Goal: Task Accomplishment & Management: Manage account settings

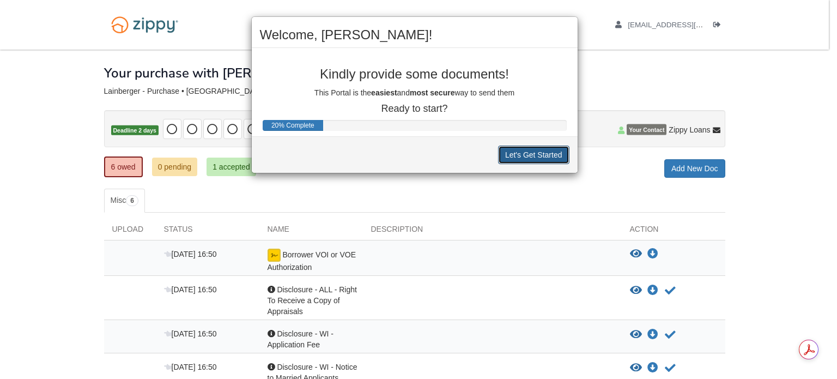
click at [527, 158] on button "Let's Get Started" at bounding box center [533, 155] width 71 height 19
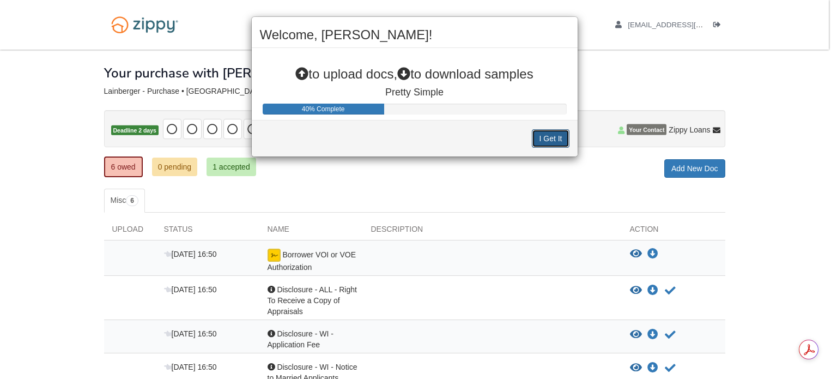
click at [549, 138] on button "I Get It" at bounding box center [550, 138] width 37 height 19
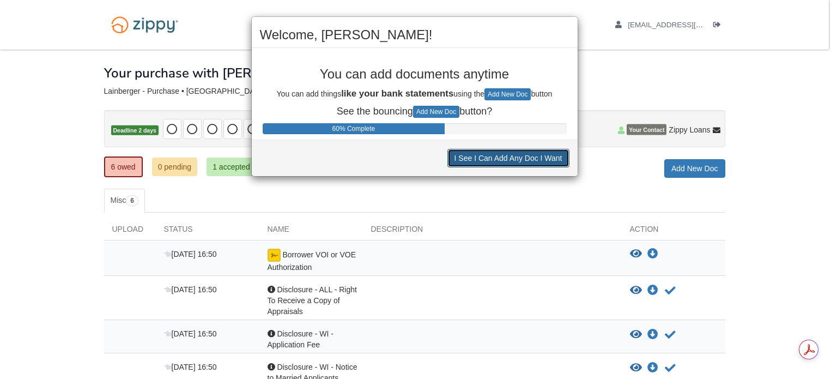
click at [516, 160] on button "I See I Can Add Any Doc I Want" at bounding box center [508, 158] width 122 height 19
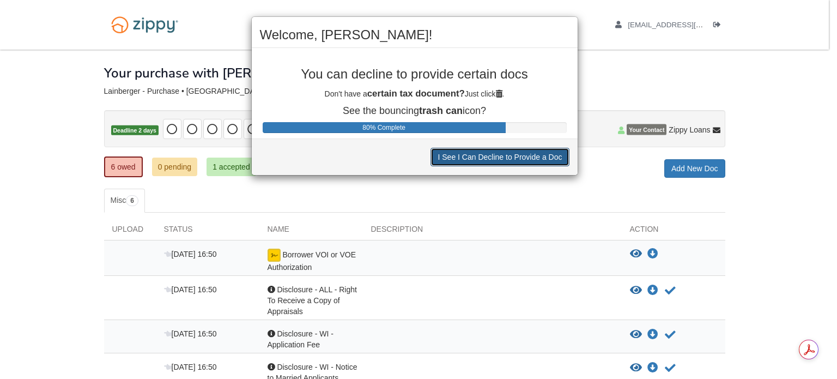
click at [516, 160] on button "I See I Can Decline to Provide a Doc" at bounding box center [500, 157] width 138 height 19
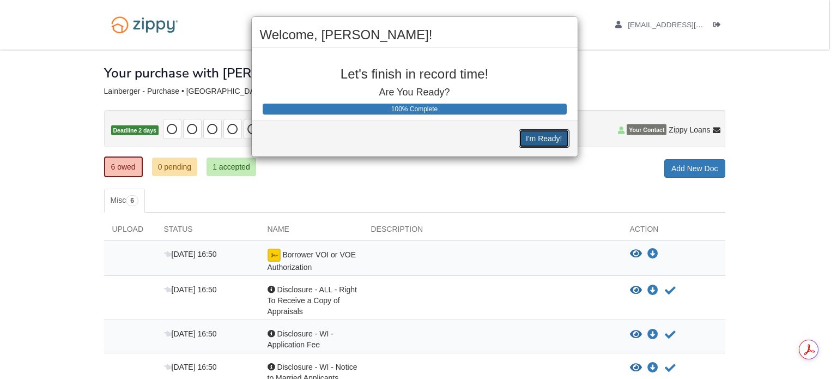
drag, startPoint x: 540, startPoint y: 139, endPoint x: 507, endPoint y: 150, distance: 34.5
click at [540, 138] on button "I'm Ready!" at bounding box center [544, 138] width 50 height 19
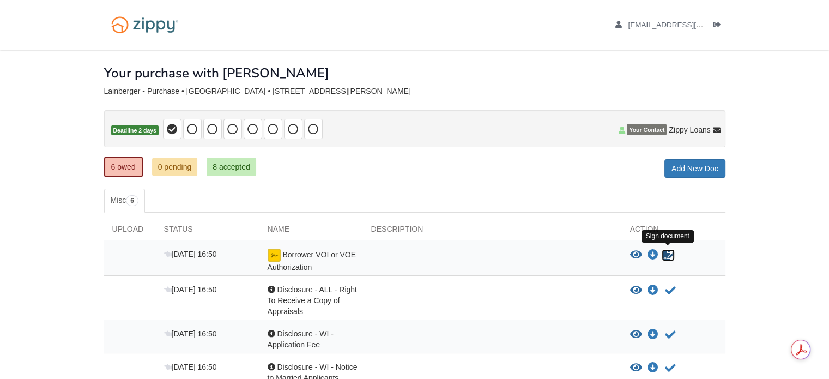
click at [667, 253] on icon "Sign Form" at bounding box center [668, 255] width 12 height 11
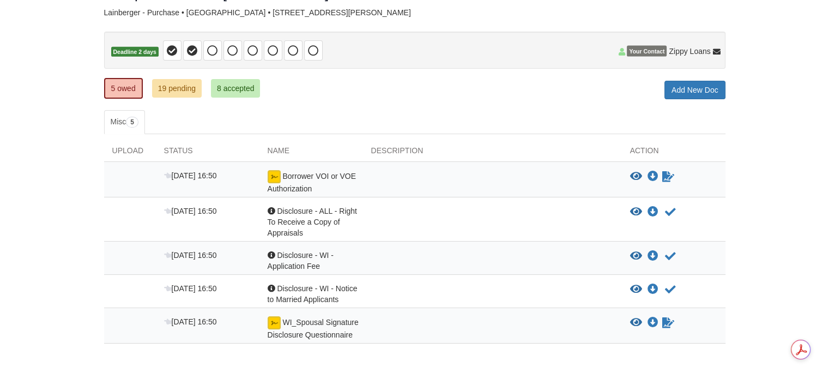
scroll to position [109, 0]
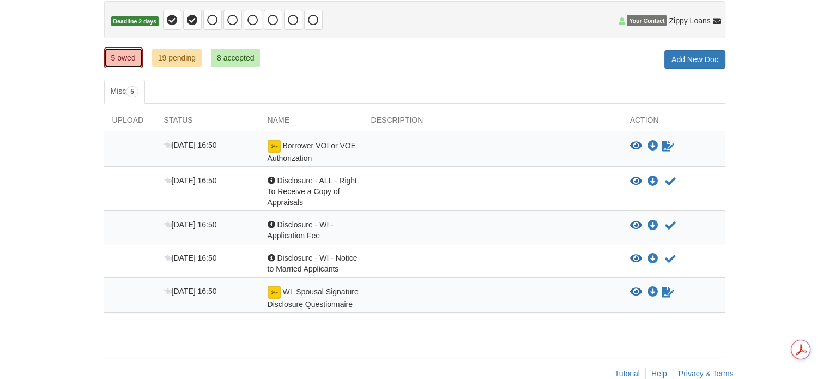
click at [122, 59] on link "5 owed" at bounding box center [123, 57] width 39 height 21
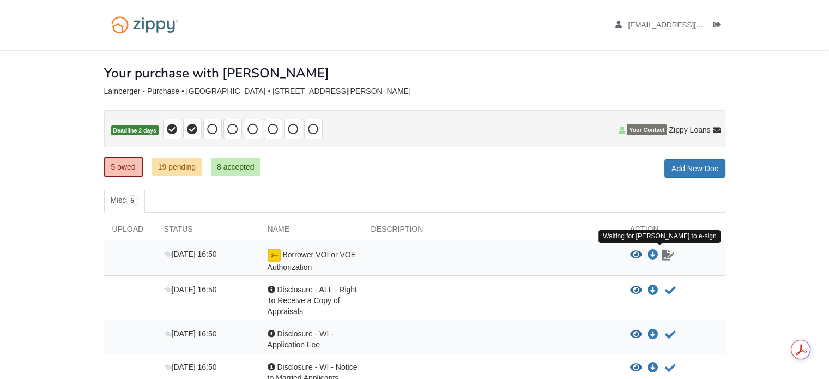
click at [667, 255] on icon "Waiting for your co-borrower to e-sign" at bounding box center [668, 255] width 12 height 11
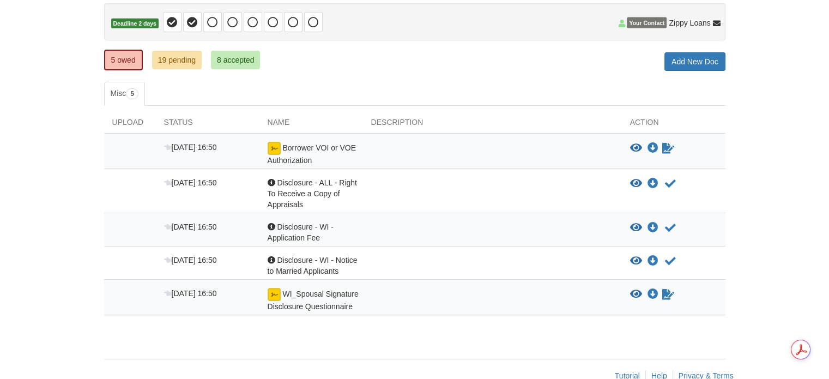
scroll to position [109, 0]
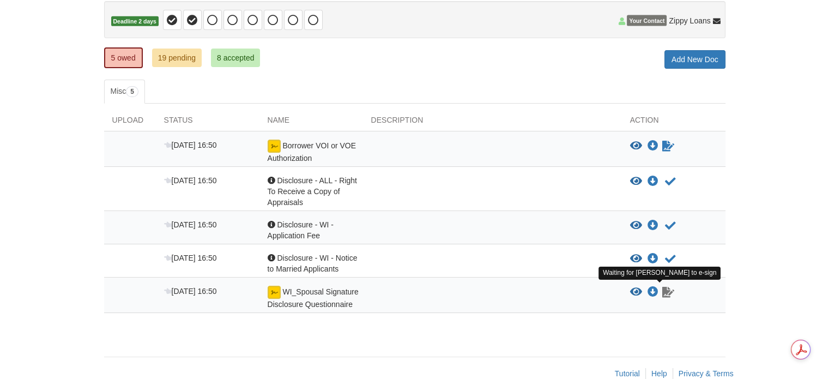
click at [667, 289] on icon "Waiting for your co-borrower to e-sign" at bounding box center [668, 292] width 12 height 11
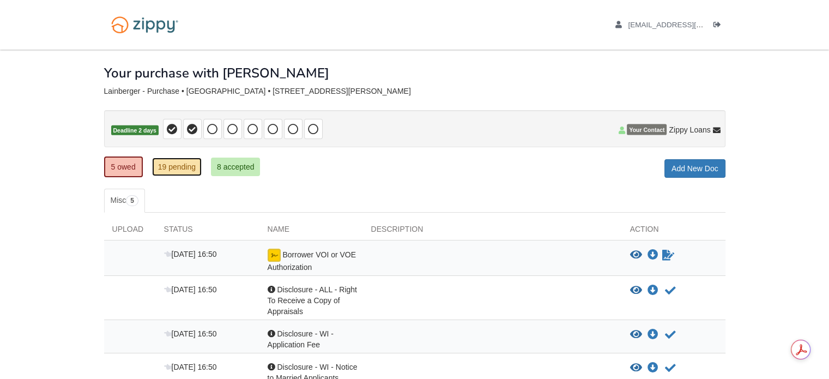
click at [170, 166] on link "19 pending" at bounding box center [177, 167] width 50 height 19
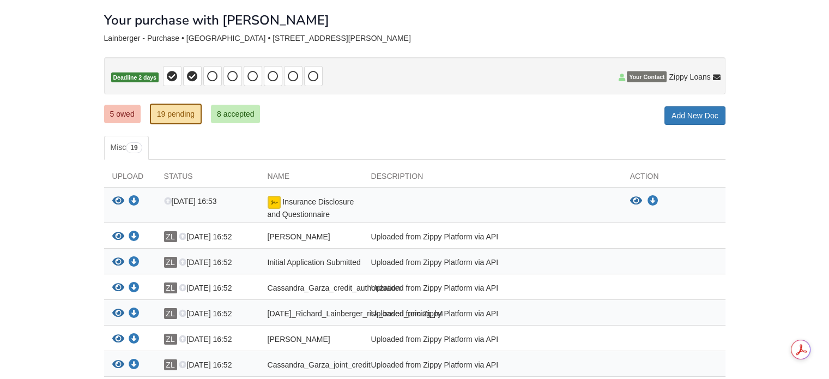
scroll to position [26, 0]
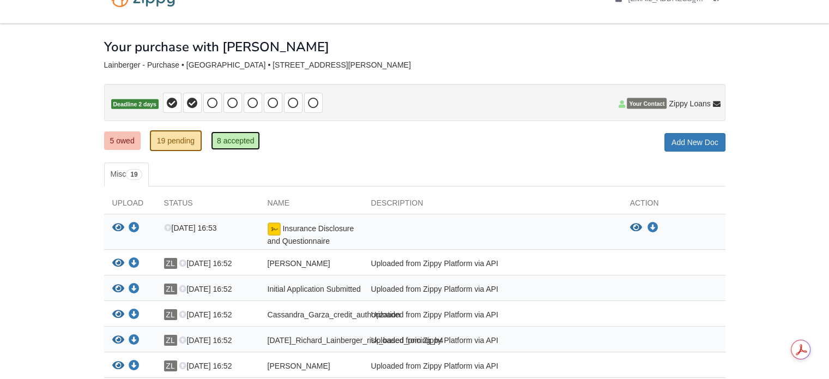
click at [243, 137] on link "8 accepted" at bounding box center [236, 140] width 50 height 19
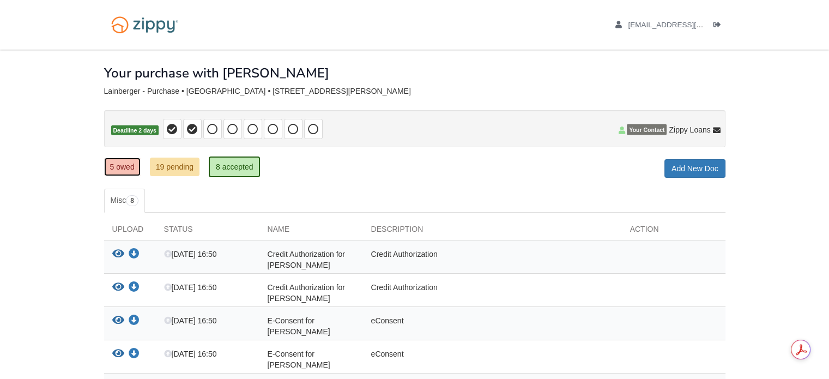
click at [117, 165] on link "5 owed" at bounding box center [122, 167] width 37 height 19
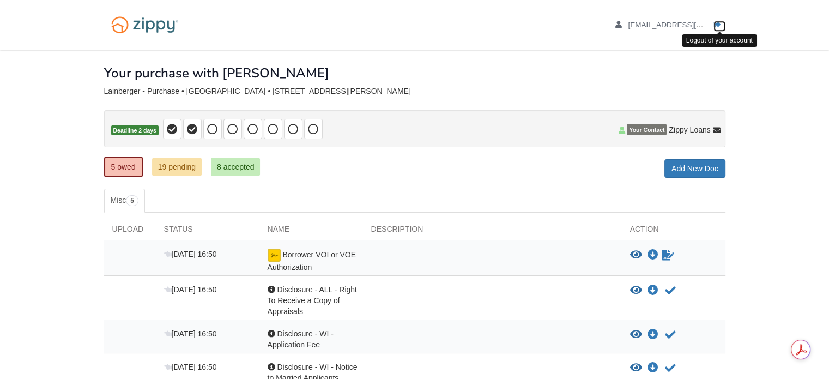
click at [718, 26] on icon "Log out" at bounding box center [717, 25] width 8 height 8
